Goal: Find specific page/section: Find specific page/section

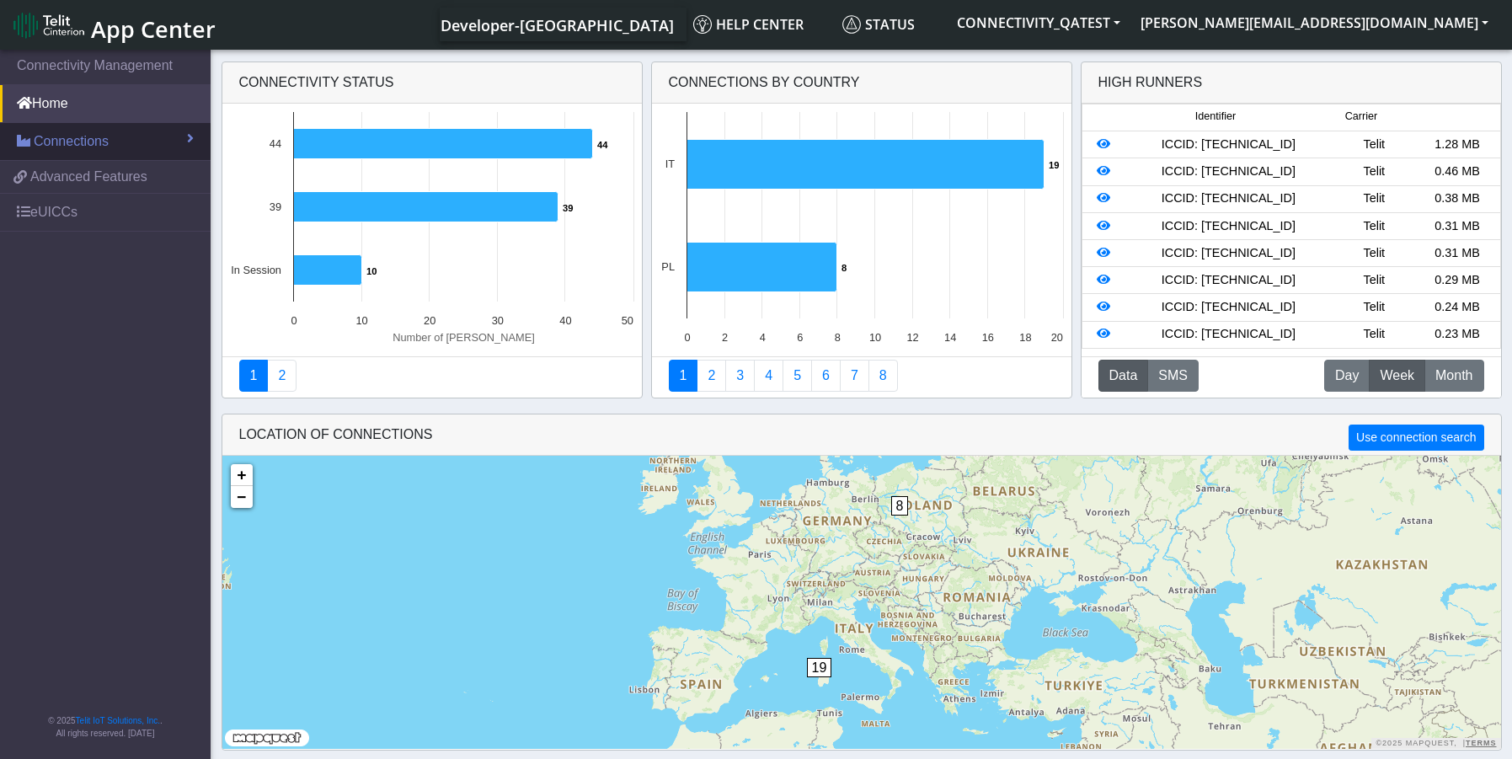
click at [81, 138] on span "Connections" at bounding box center [71, 141] width 75 height 20
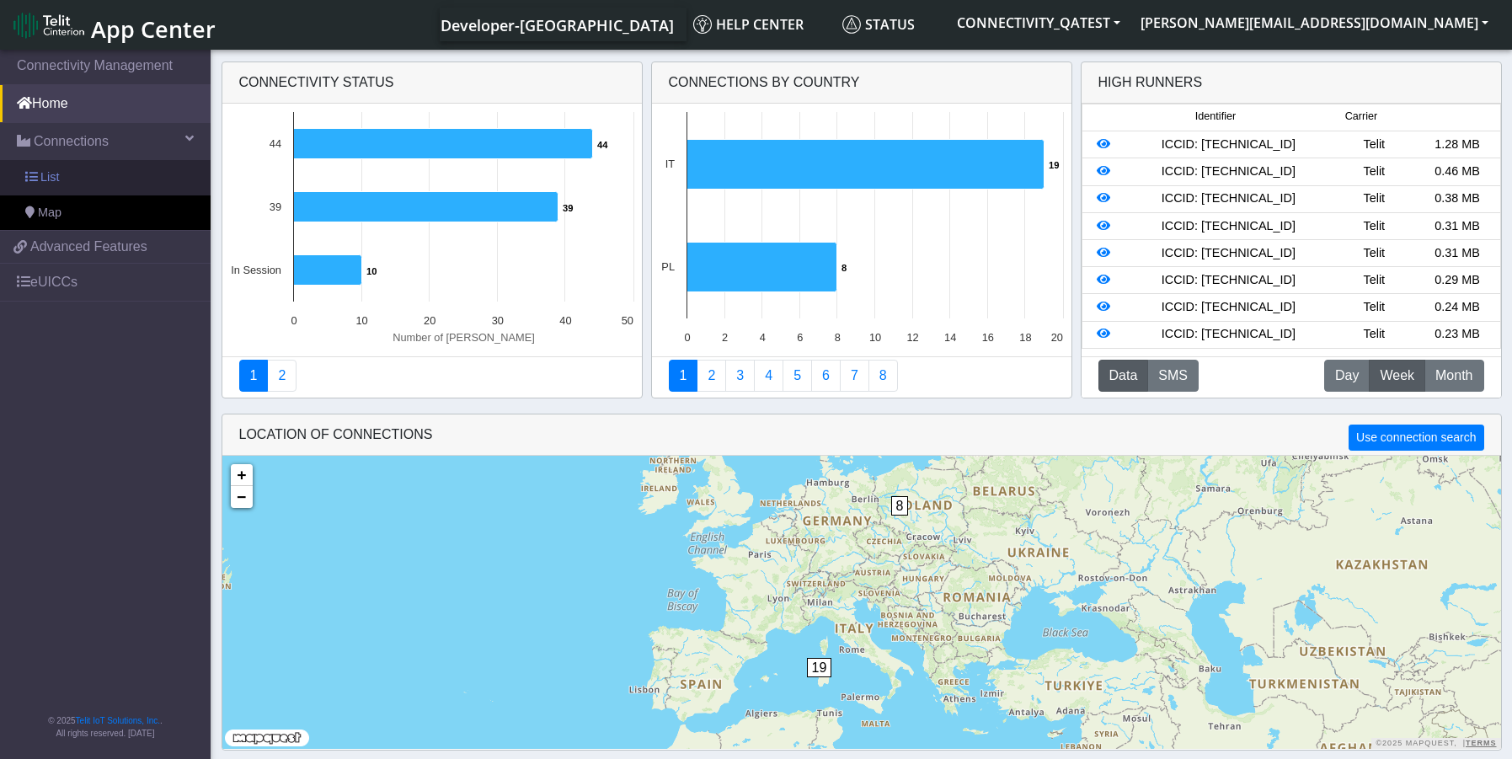
click at [69, 182] on link "List" at bounding box center [105, 177] width 211 height 35
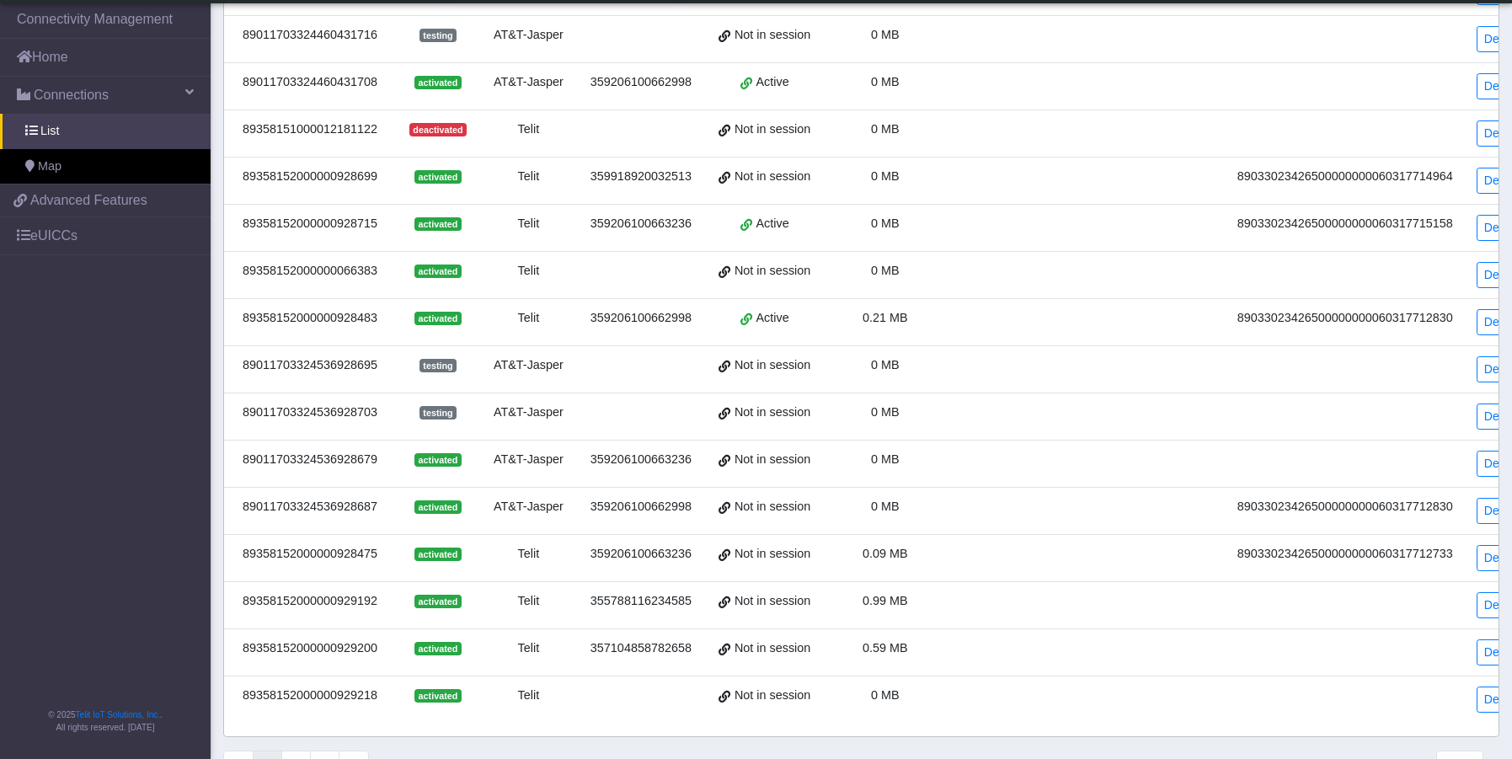
scroll to position [450, 0]
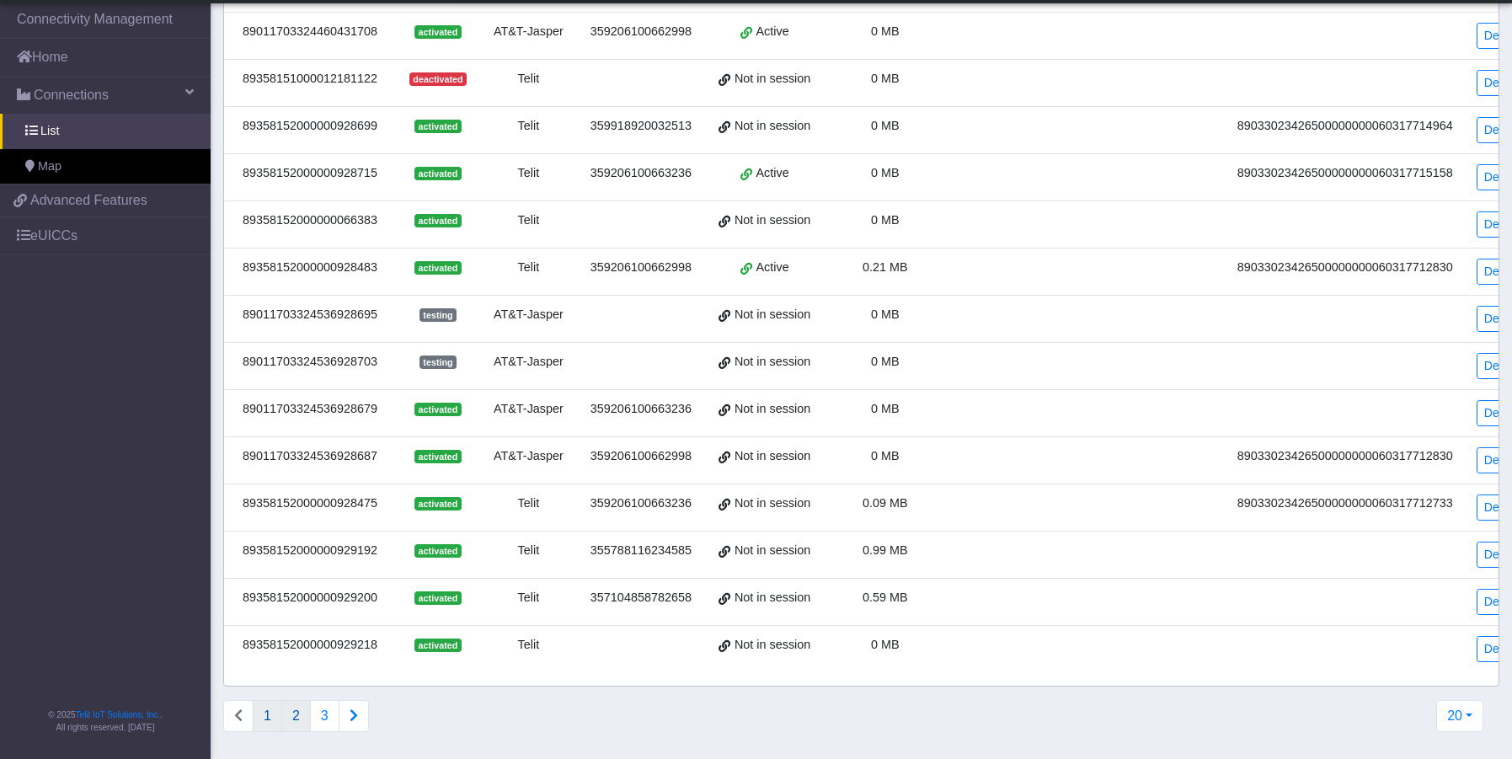
click at [300, 730] on button "2" at bounding box center [295, 716] width 29 height 32
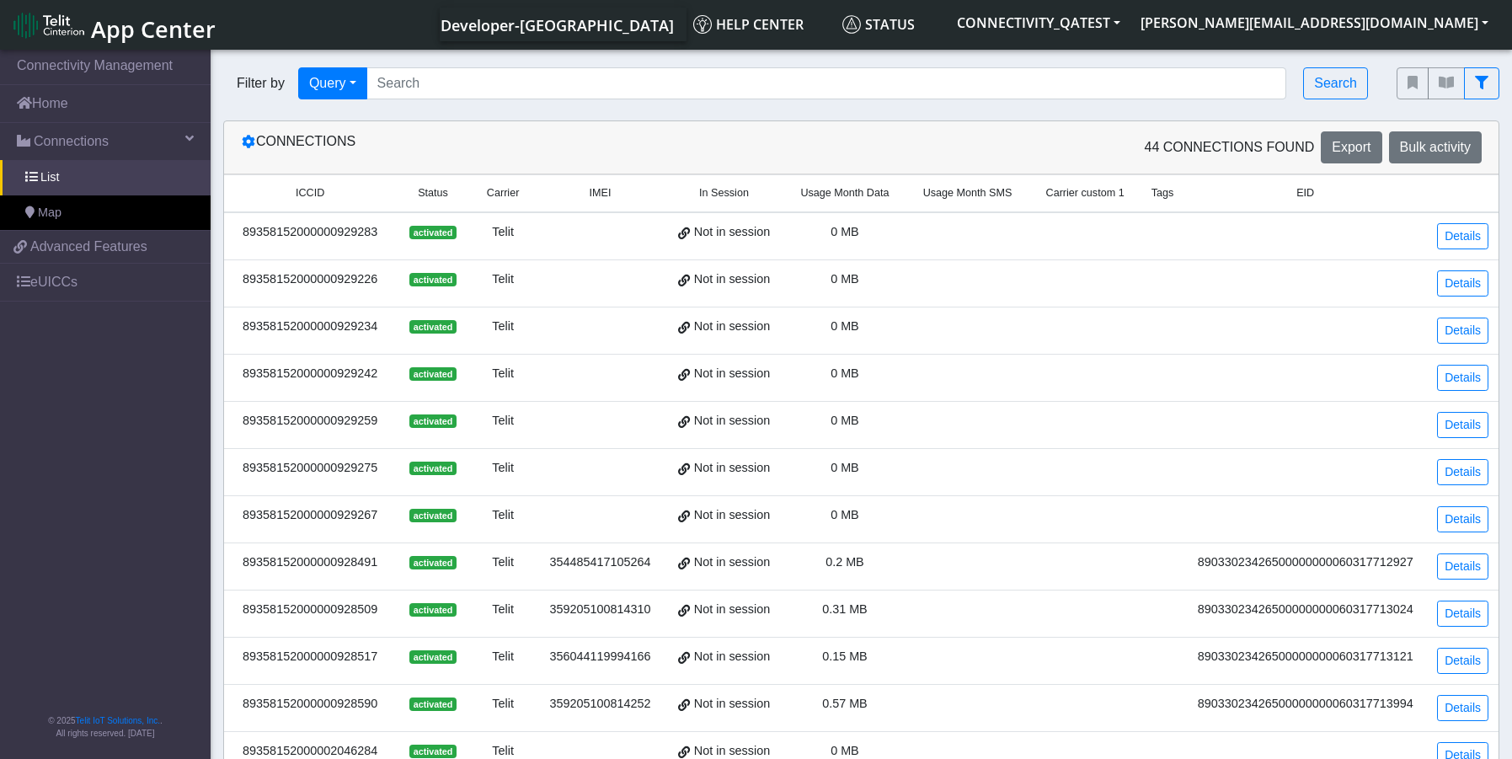
click at [440, 189] on span "Status" at bounding box center [433, 193] width 30 height 16
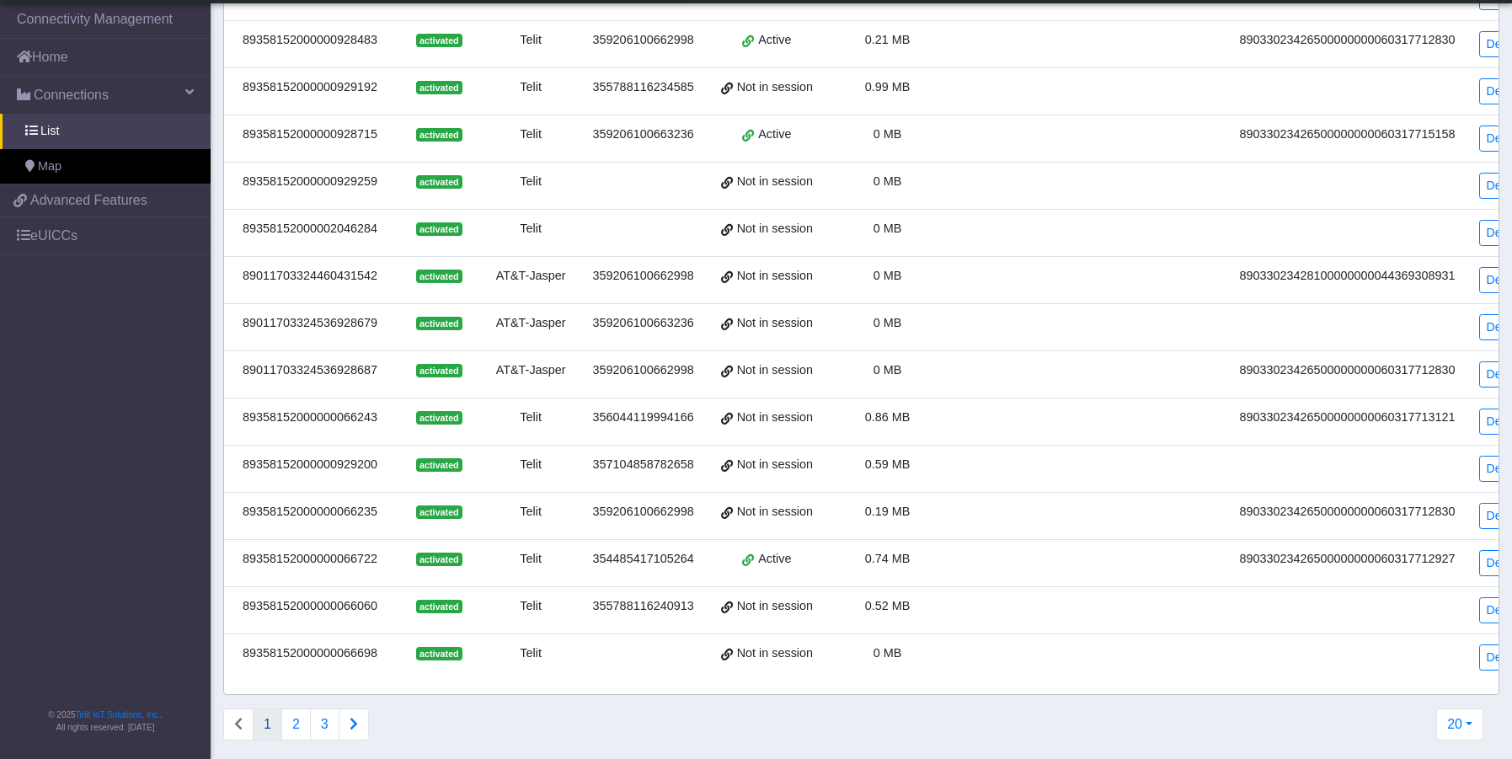
scroll to position [450, 0]
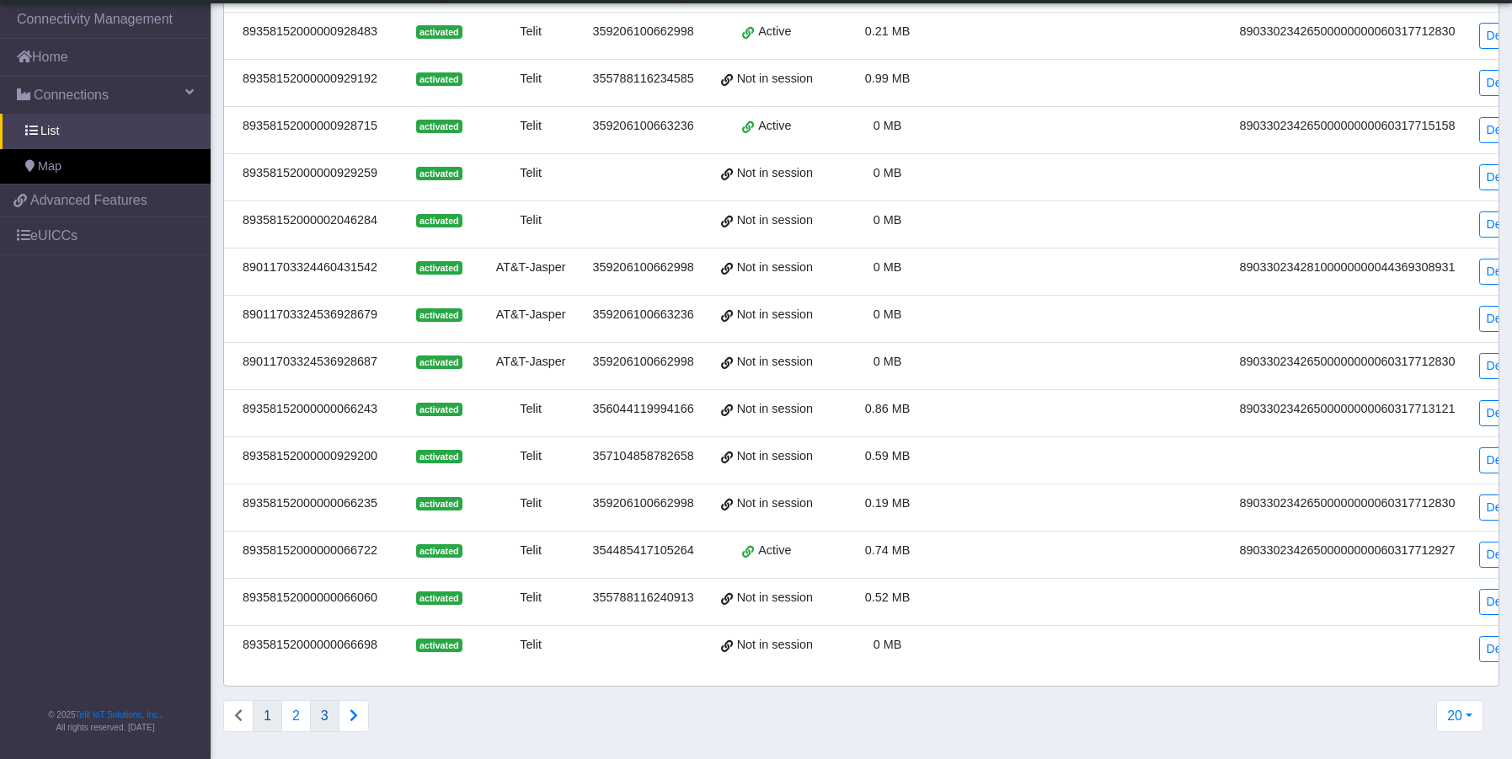
click at [325, 708] on button "3" at bounding box center [324, 716] width 29 height 32
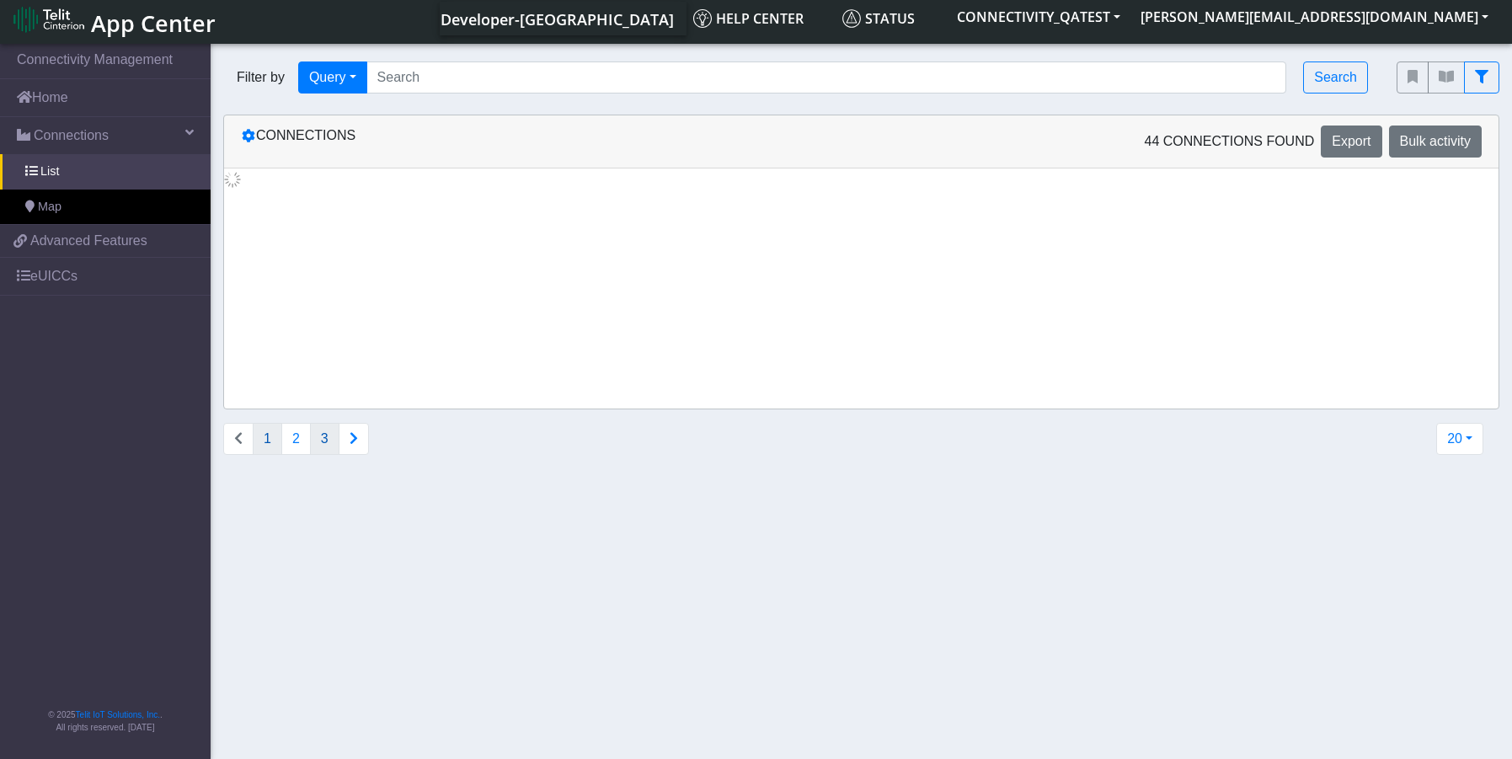
scroll to position [0, 0]
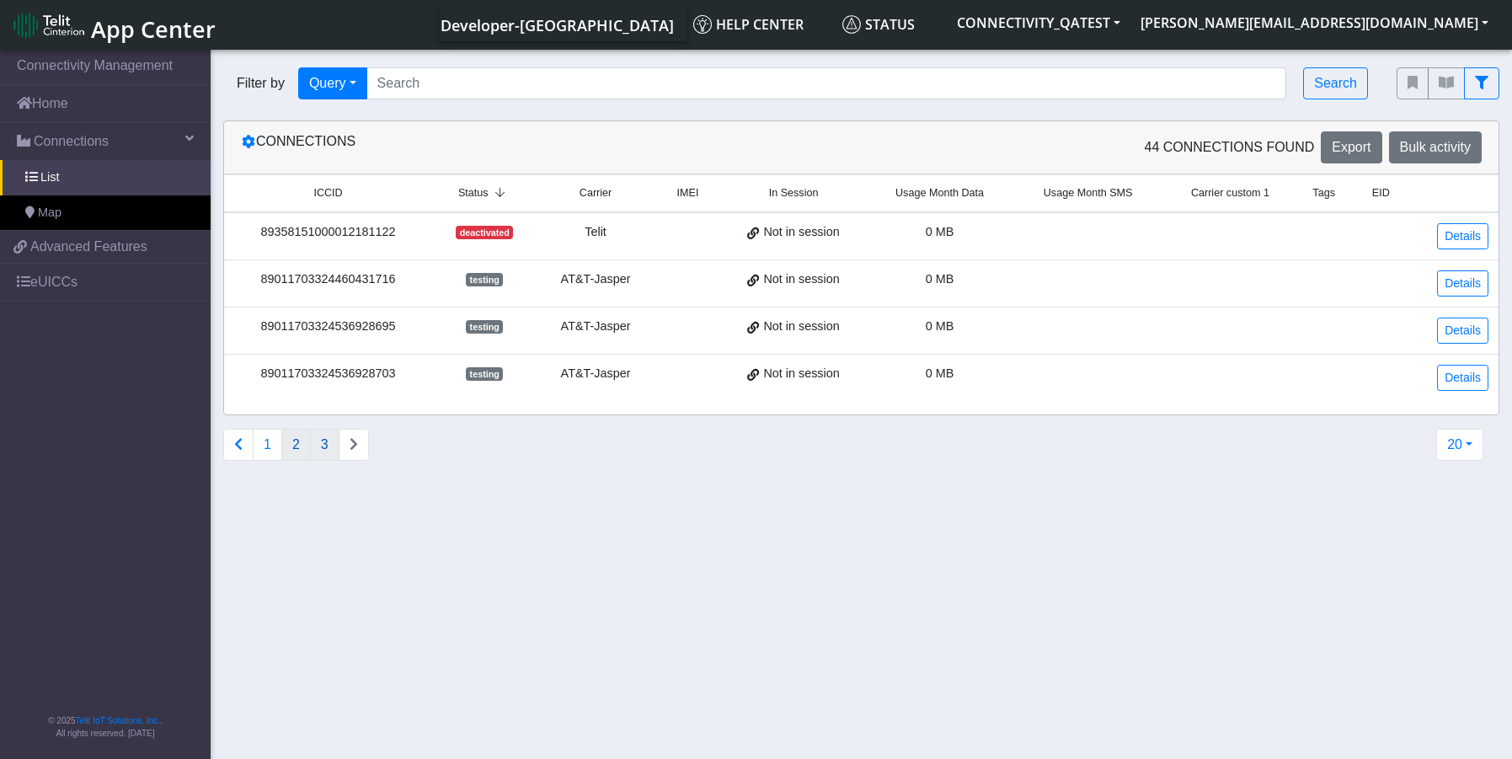
click at [298, 446] on button "2" at bounding box center [295, 445] width 29 height 32
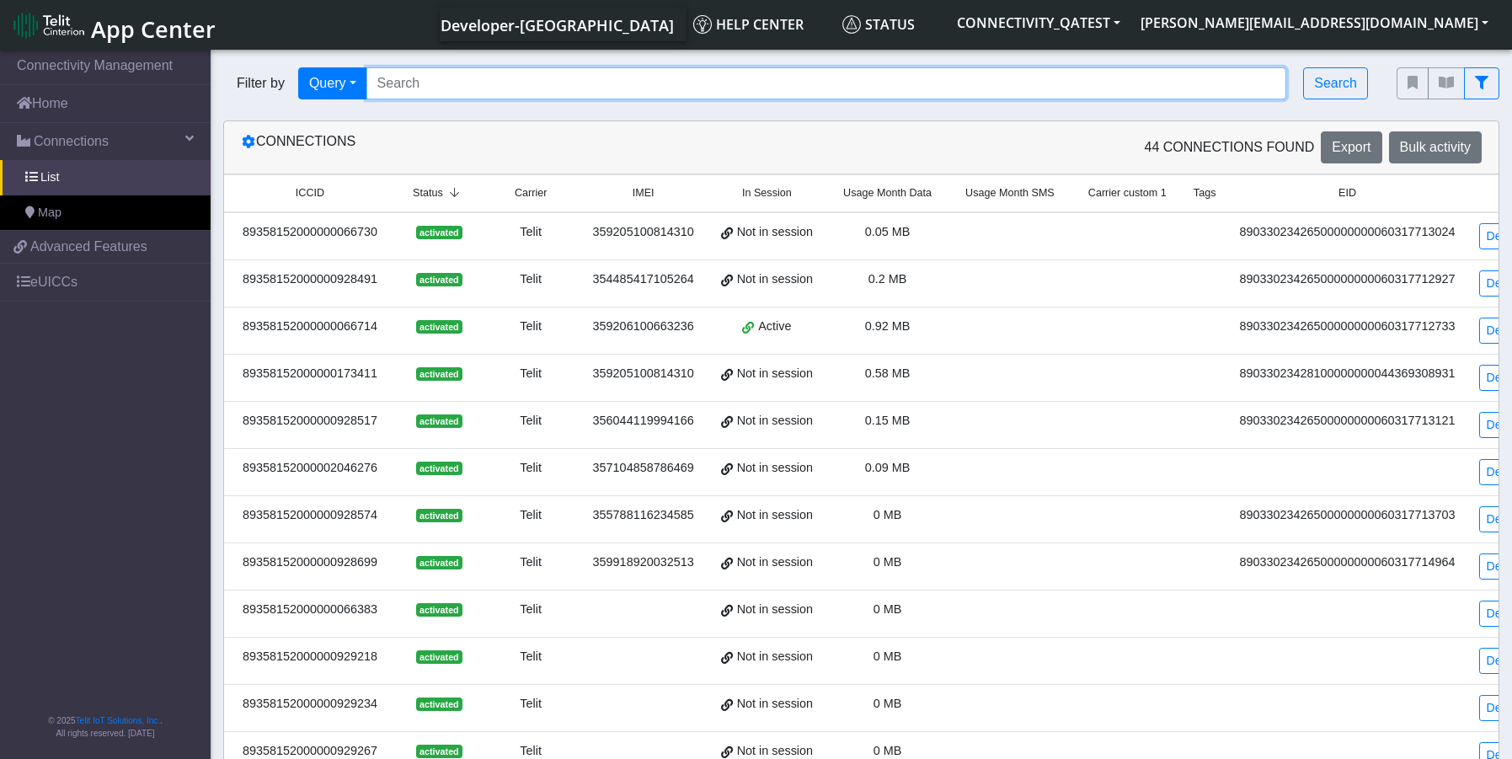
click at [428, 85] on input "Search..." at bounding box center [826, 83] width 921 height 32
type input "192"
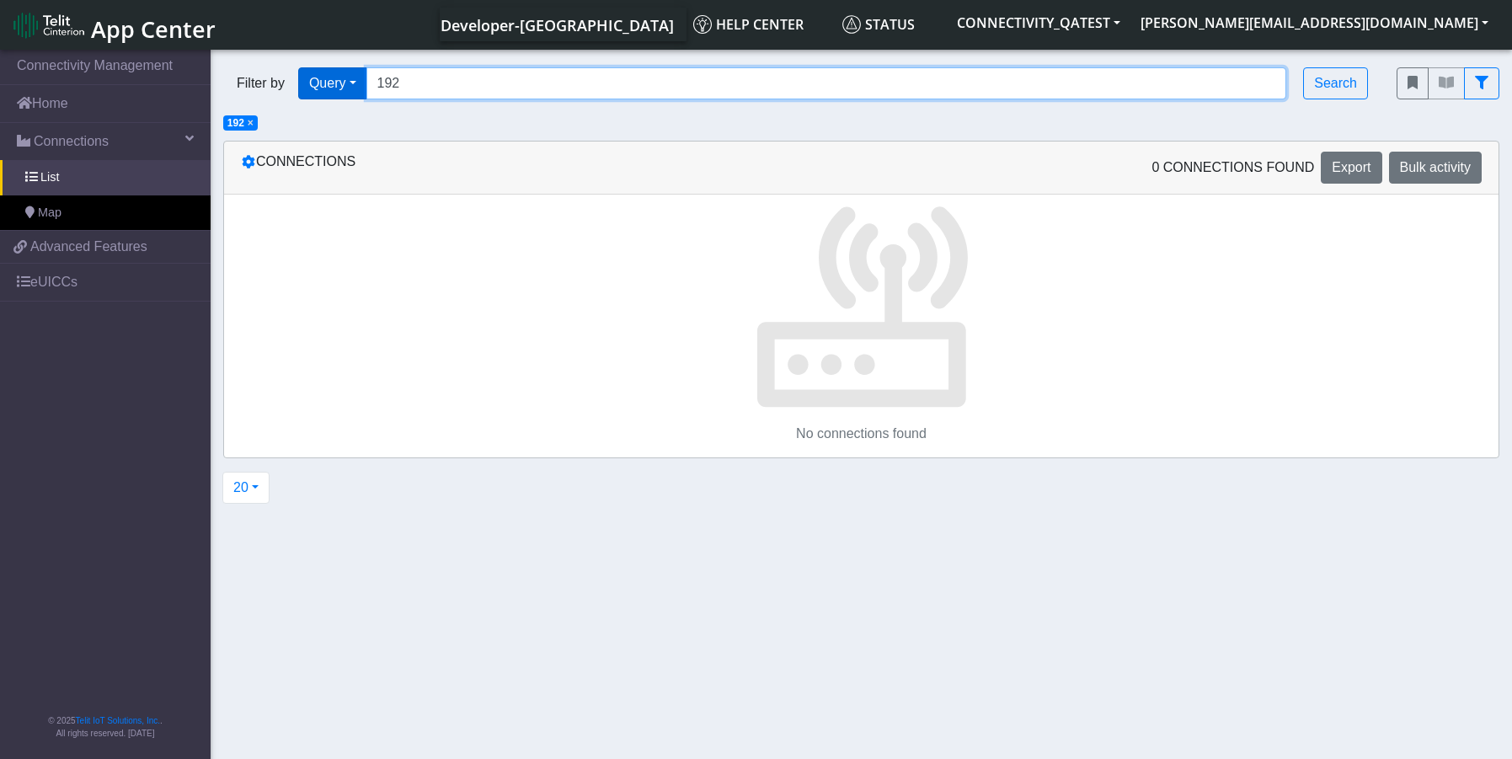
drag, startPoint x: 428, startPoint y: 87, endPoint x: 346, endPoint y: 95, distance: 82.2
click at [348, 95] on div "Filter by Query Query Not connected Country Operator 192 Search" at bounding box center [797, 83] width 1148 height 32
click at [603, 80] on input "Search..." at bounding box center [826, 83] width 921 height 32
paste input "89358152000000929192"
type input "89358152000000929192"
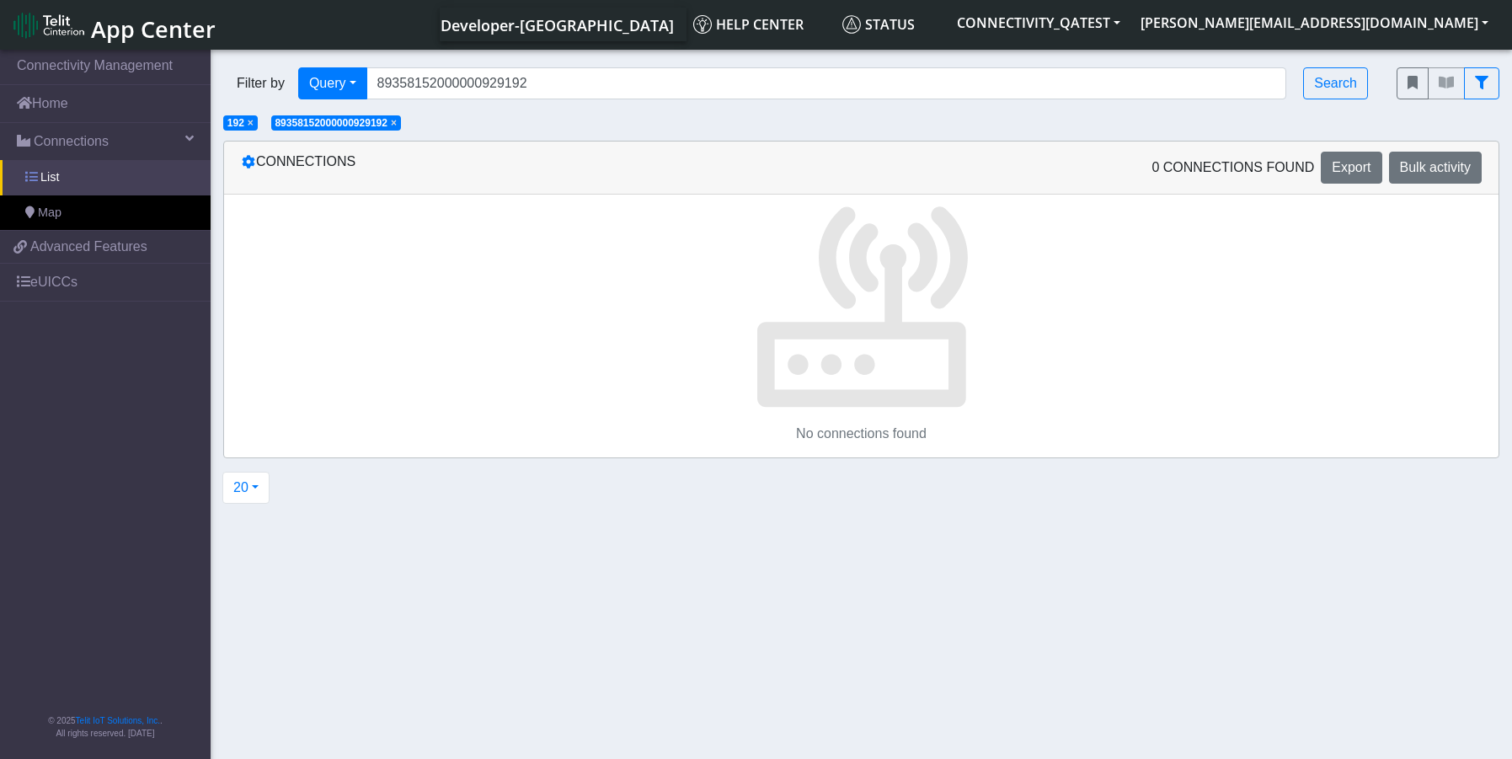
click at [54, 185] on span "List" at bounding box center [49, 178] width 19 height 19
click at [50, 172] on span "List" at bounding box center [49, 178] width 19 height 19
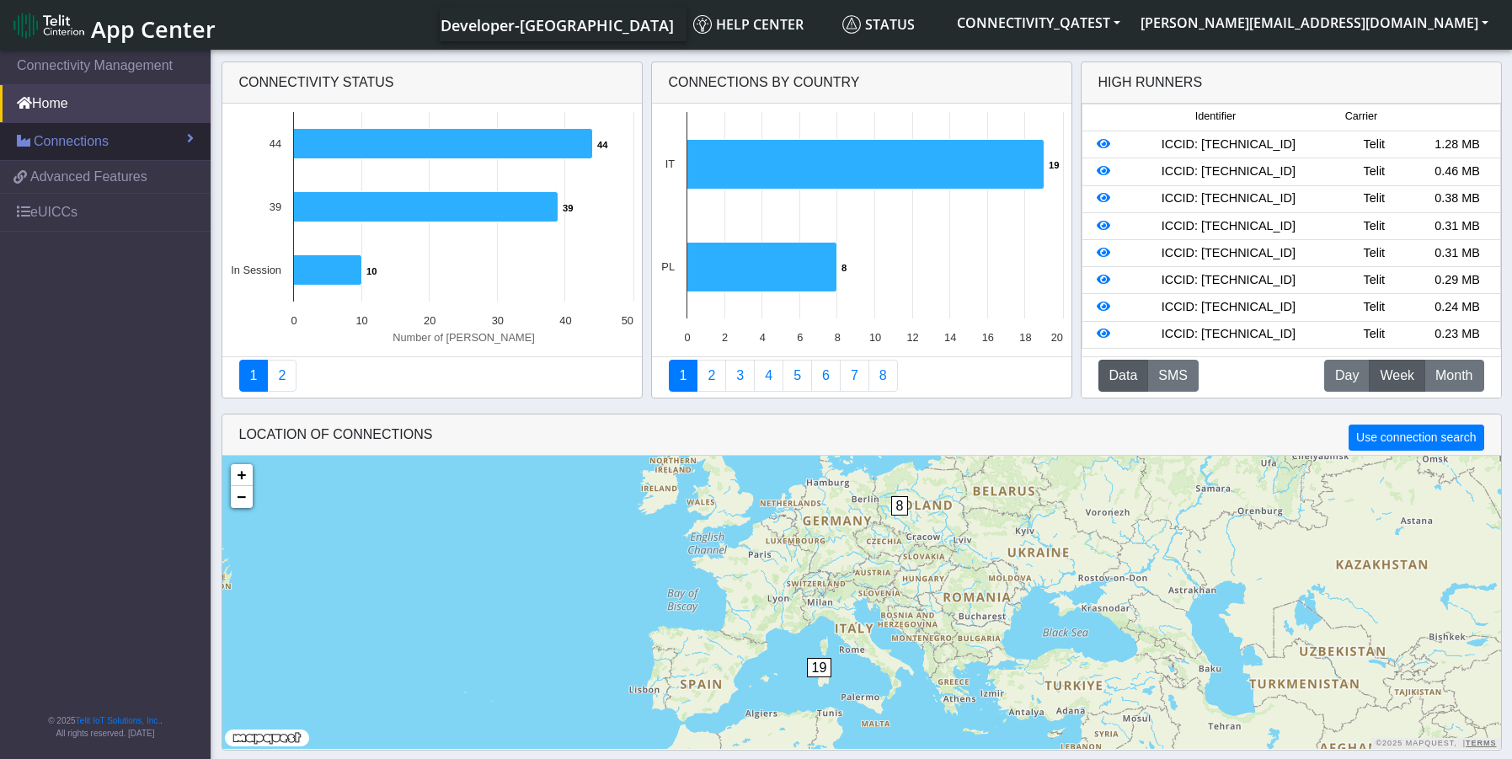
click at [84, 143] on span "Connections" at bounding box center [71, 141] width 75 height 20
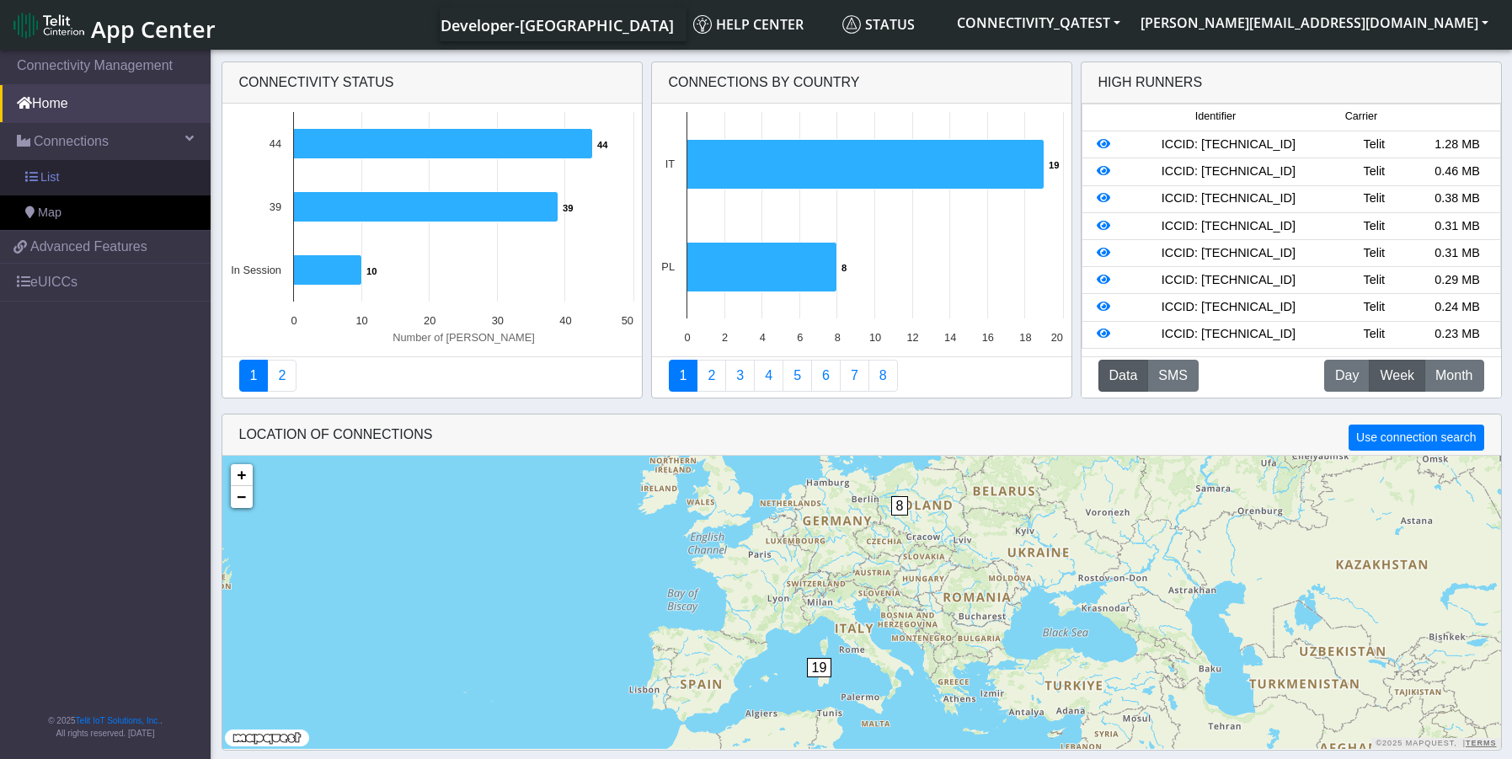
click at [59, 174] on link "List" at bounding box center [105, 177] width 211 height 35
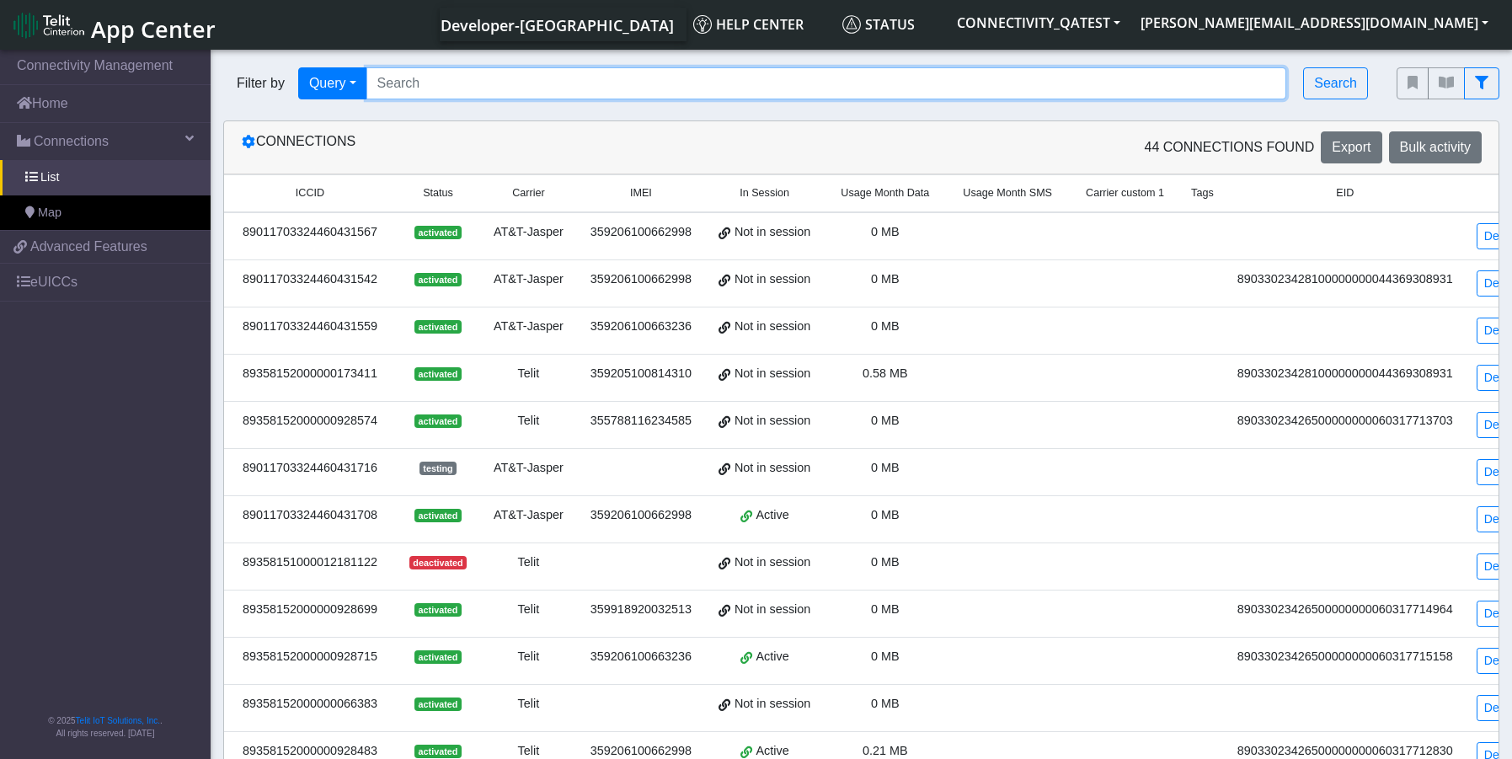
click at [441, 78] on input "Search..." at bounding box center [826, 83] width 921 height 32
paste input "89358152000000929192"
type input "89358152000000929192"
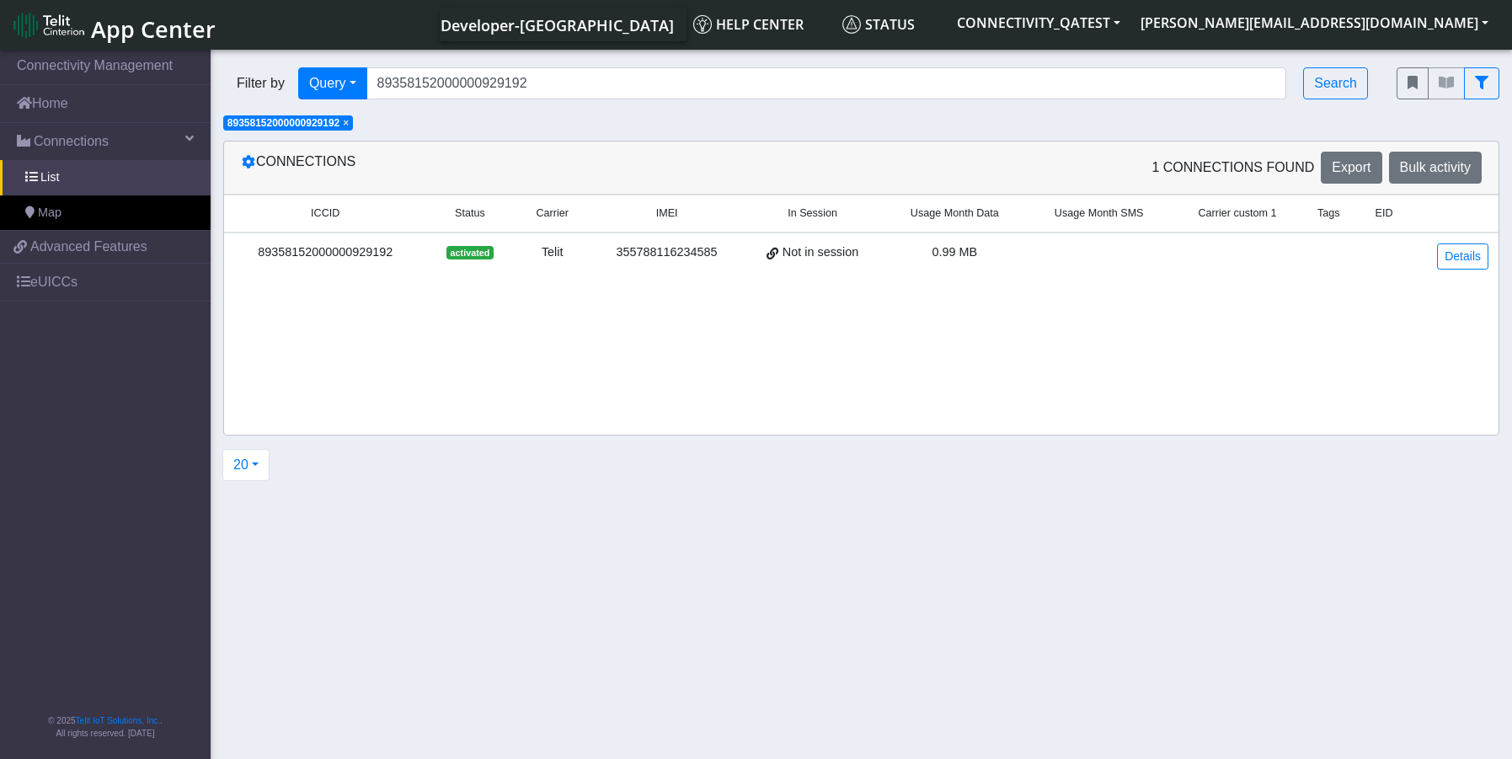
click at [377, 258] on div "89358152000000929192" at bounding box center [325, 252] width 182 height 19
